Goal: Find specific page/section: Find specific page/section

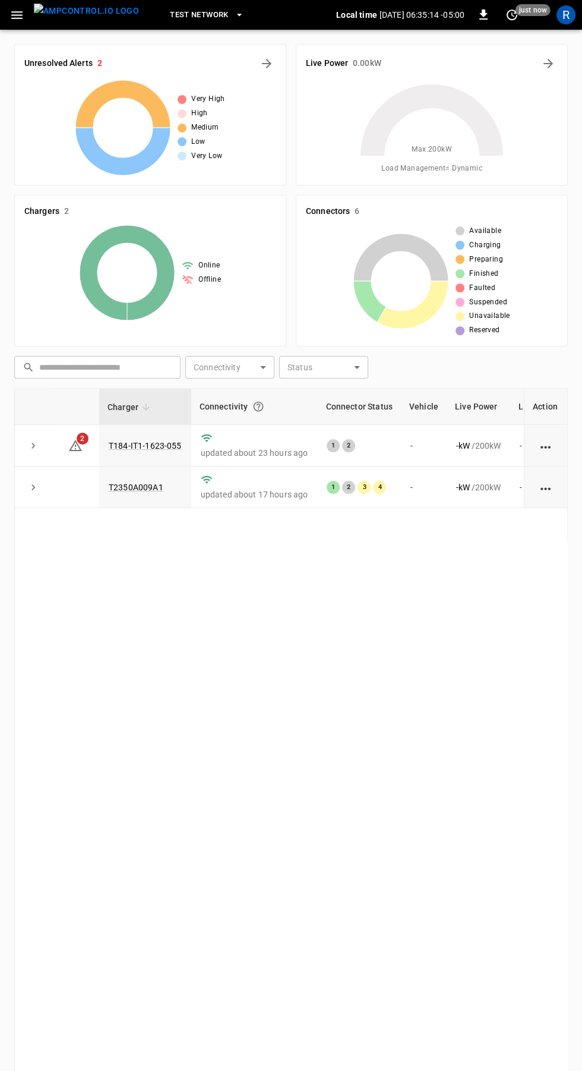
click at [17, 21] on icon "button" at bounding box center [17, 15] width 15 height 15
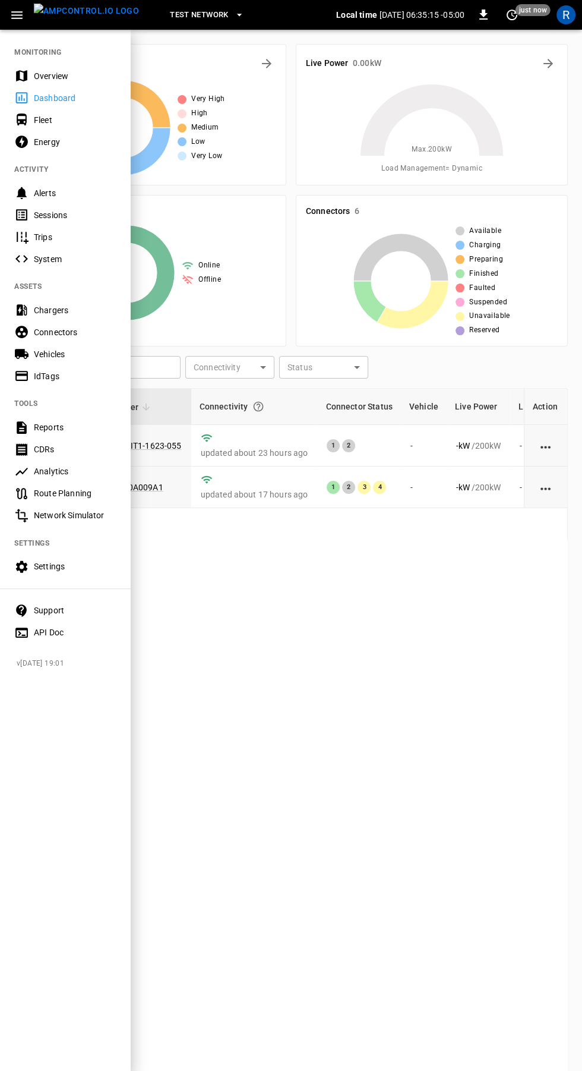
click at [378, 754] on div at bounding box center [291, 535] width 582 height 1071
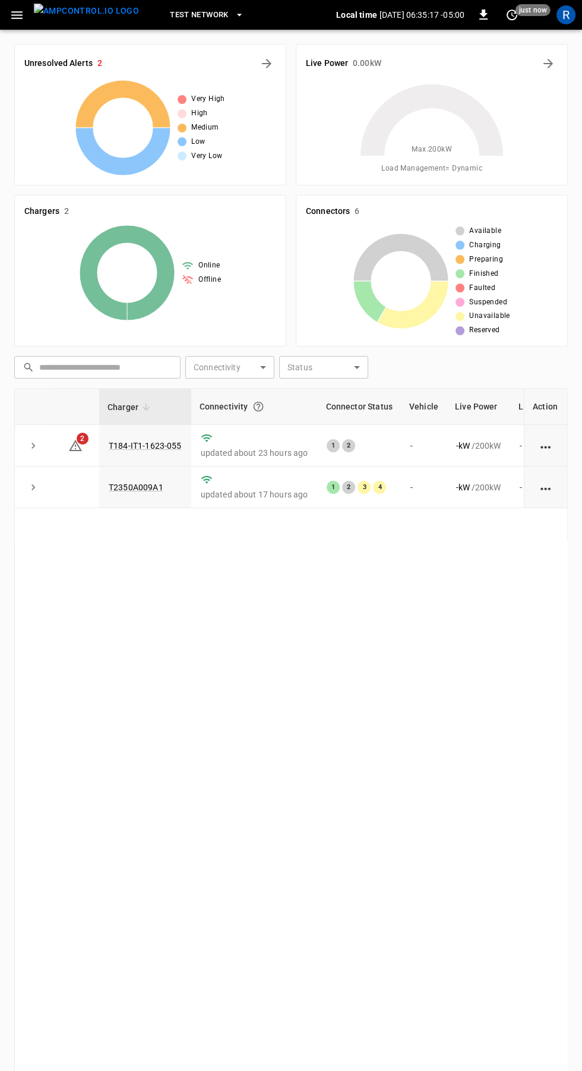
click at [452, 119] on icon at bounding box center [432, 155] width 149 height 149
click at [549, 59] on icon "Energy Overview" at bounding box center [549, 64] width 10 height 10
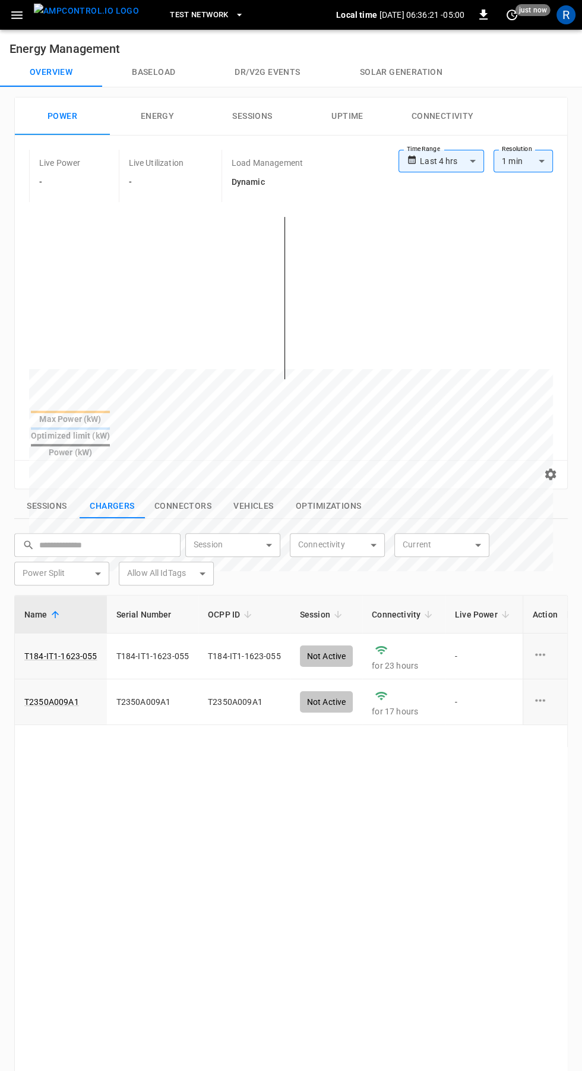
click at [430, 160] on body "**********" at bounding box center [291, 693] width 582 height 1387
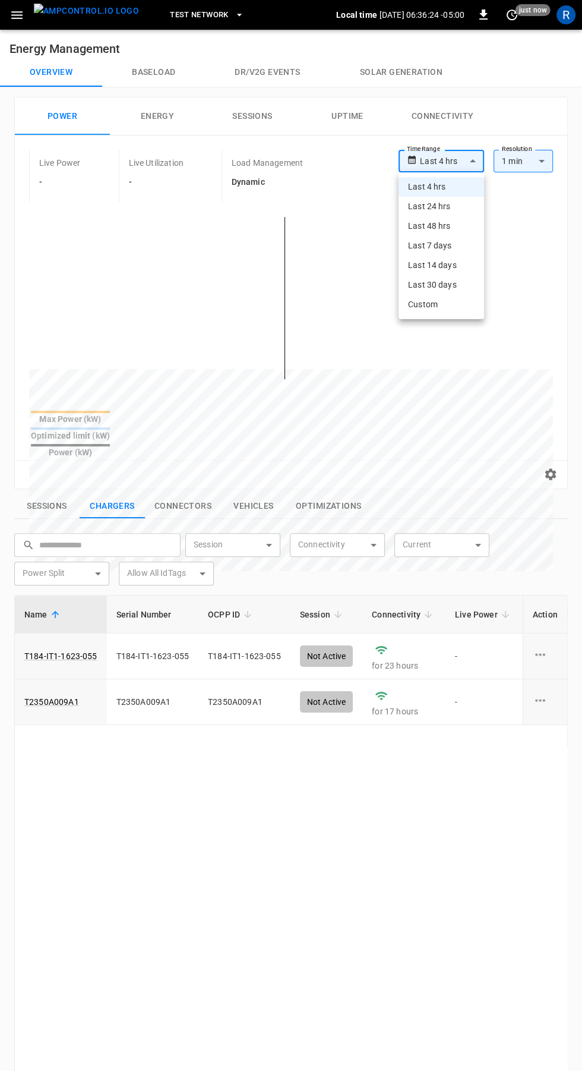
click at [570, 200] on div at bounding box center [291, 535] width 582 height 1071
